Goal: Book appointment/travel/reservation

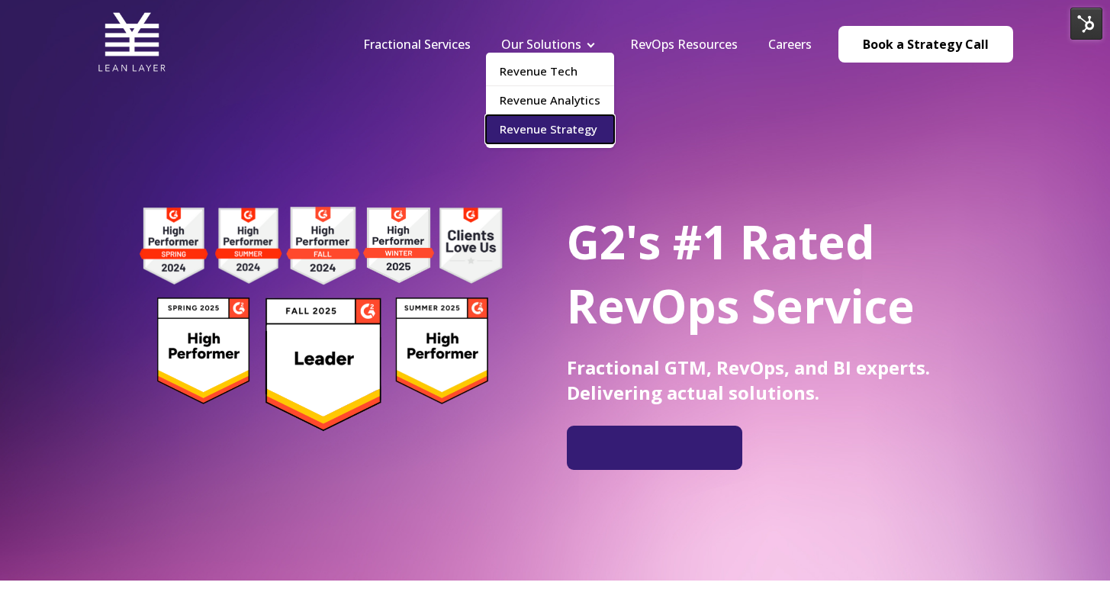
click at [562, 133] on link "Revenue Strategy" at bounding box center [550, 129] width 128 height 28
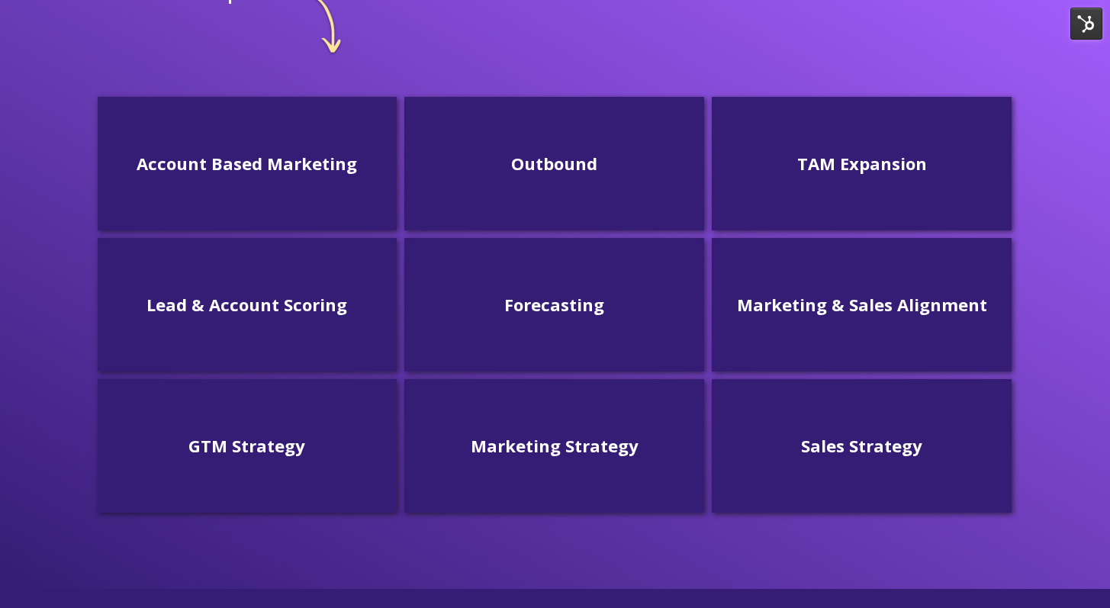
scroll to position [451, 0]
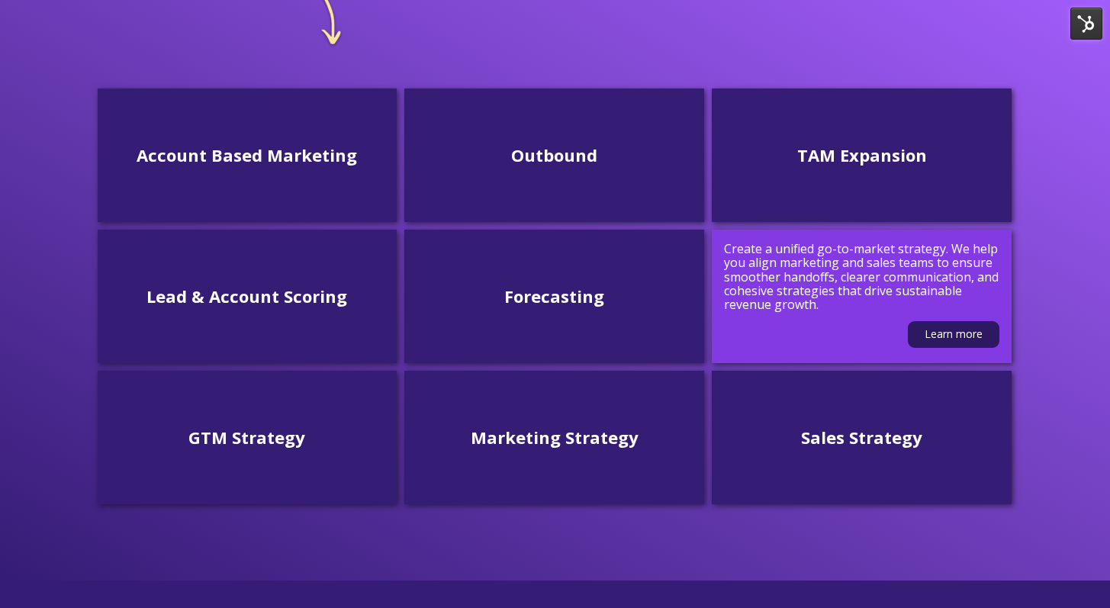
click at [789, 316] on div "Learn more" at bounding box center [861, 330] width 275 height 36
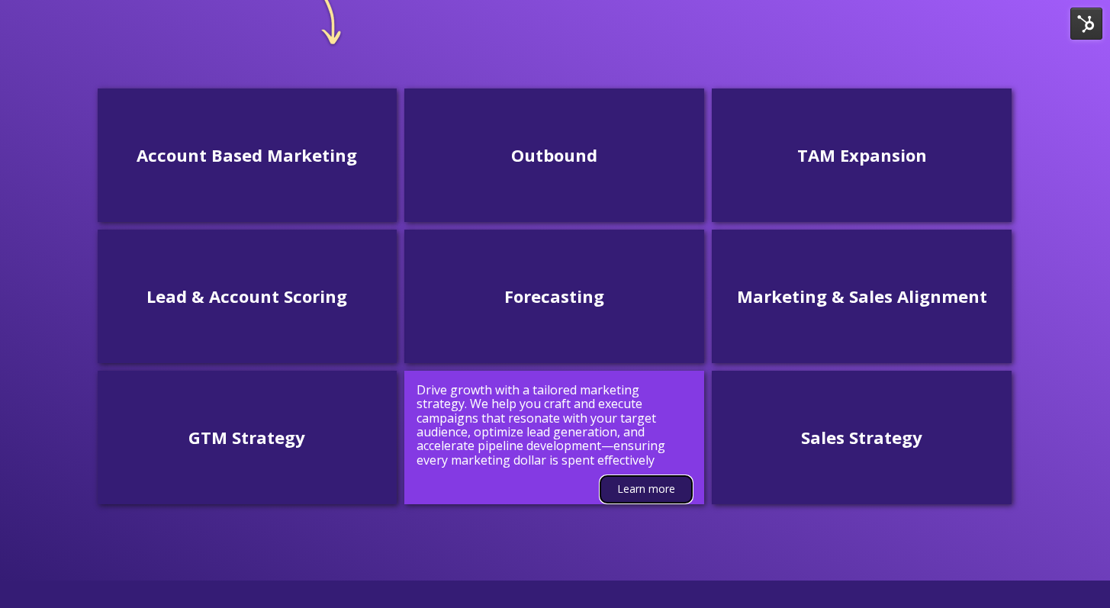
click at [617, 483] on link "Learn more" at bounding box center [646, 489] width 92 height 27
